Goal: Find specific page/section: Find specific page/section

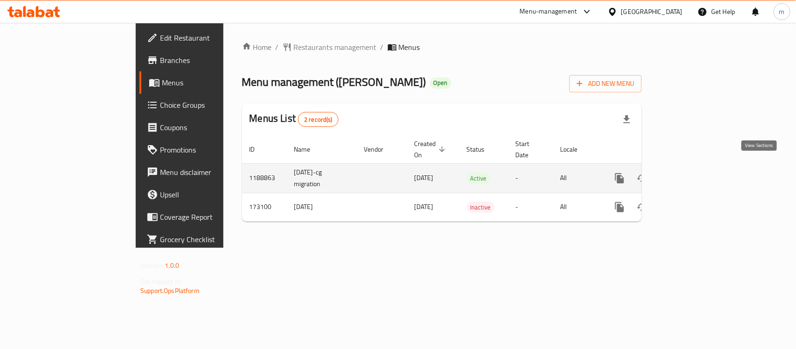
click at [693, 173] on icon "enhanced table" at bounding box center [686, 178] width 11 height 11
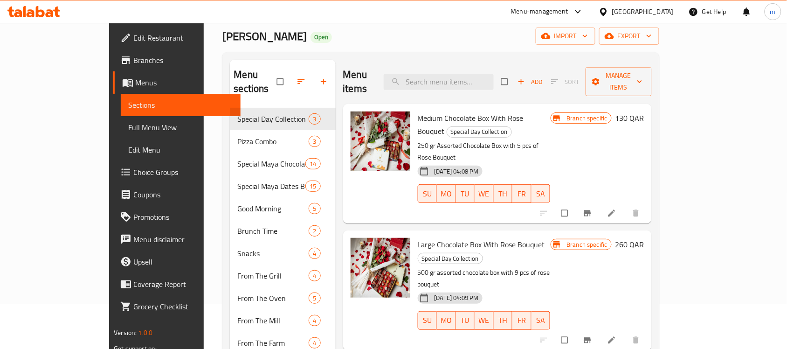
scroll to position [117, 0]
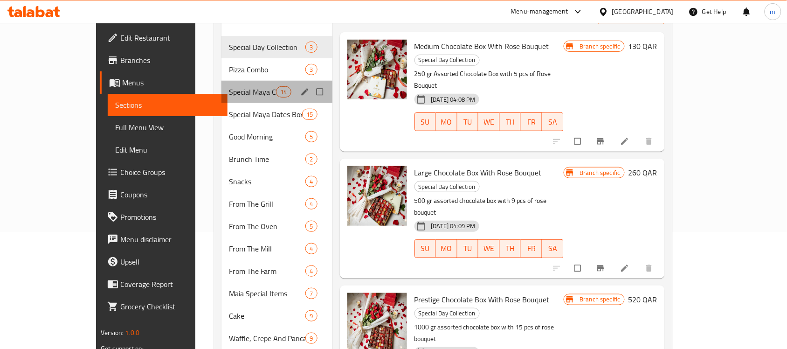
click at [222, 85] on div "Special Maya Chocolate Boxes And Trays 14" at bounding box center [277, 92] width 111 height 22
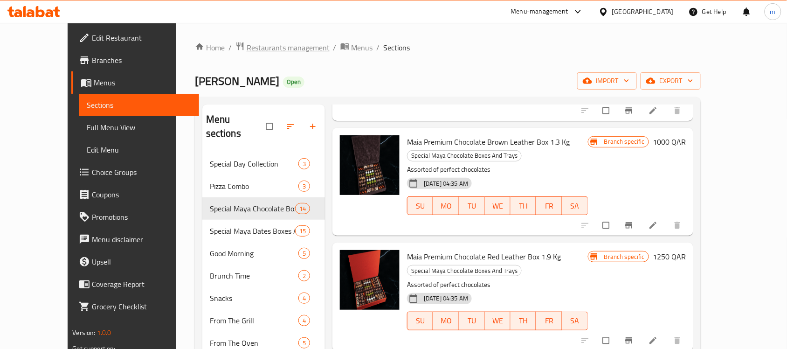
click at [247, 50] on span "Restaurants management" at bounding box center [288, 47] width 83 height 11
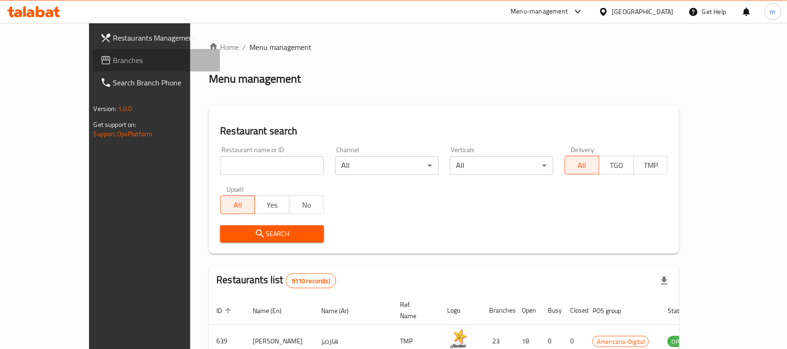
click at [113, 59] on span "Branches" at bounding box center [163, 60] width 100 height 11
